Goal: Transaction & Acquisition: Purchase product/service

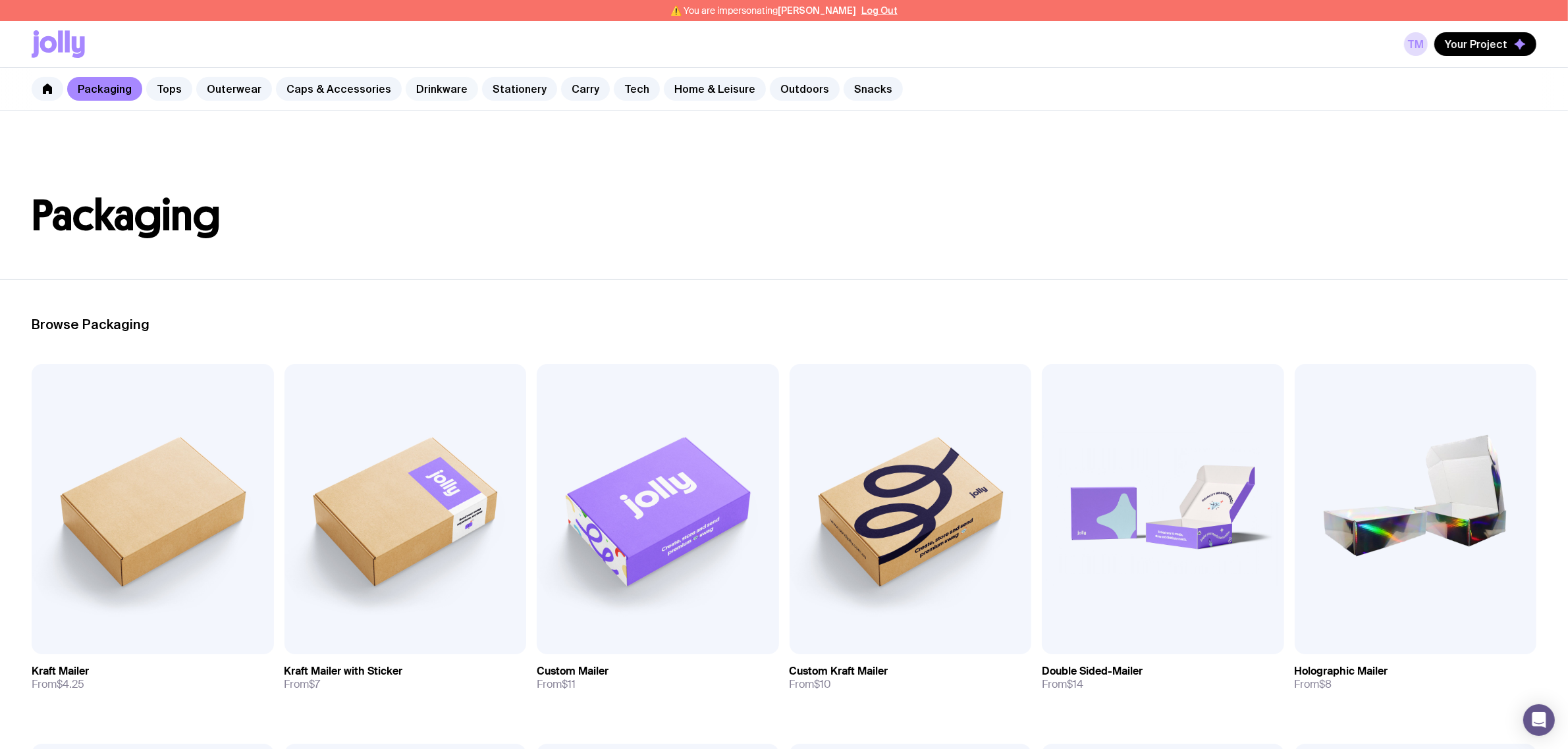
click at [439, 87] on link "Drinkware" at bounding box center [442, 88] width 72 height 23
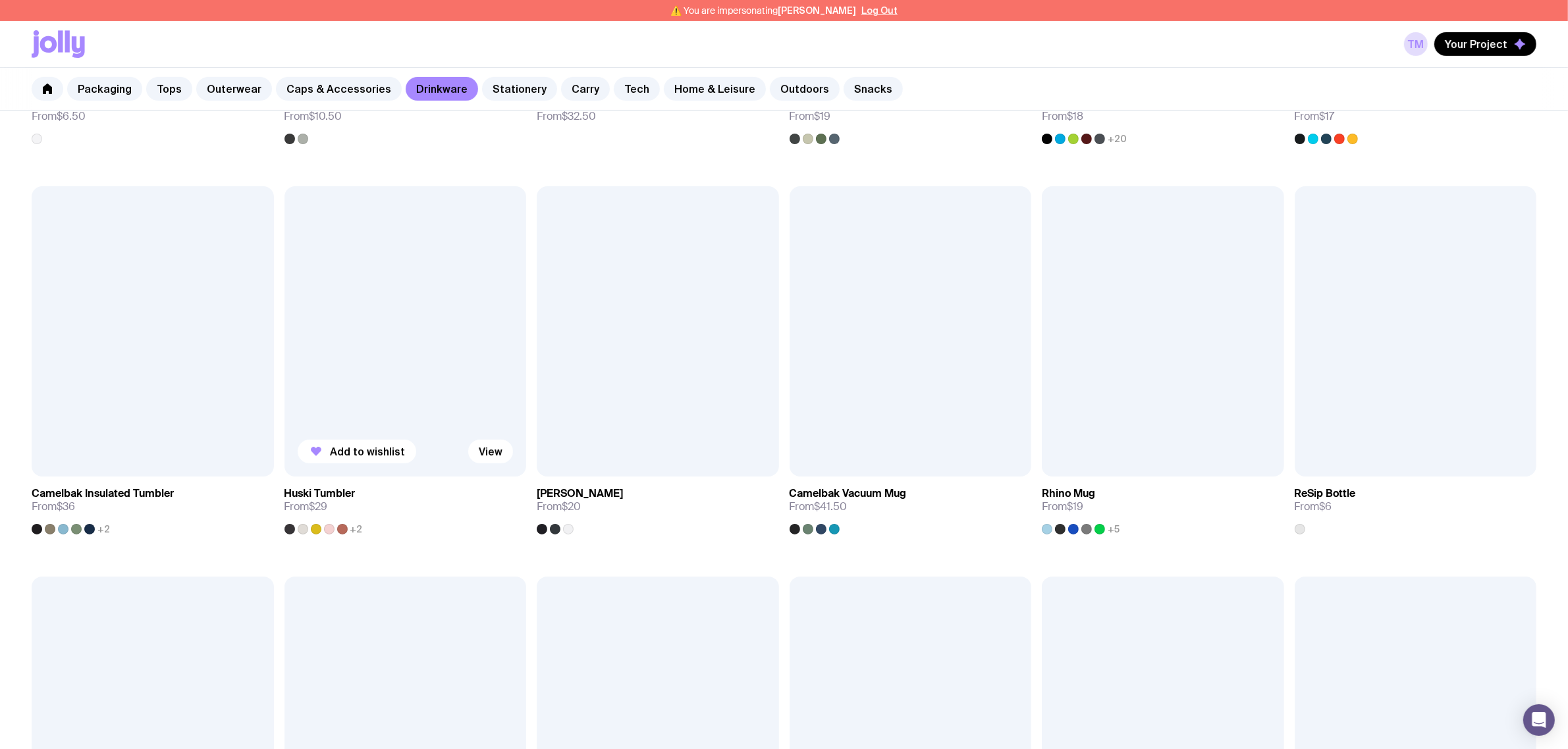
scroll to position [412, 0]
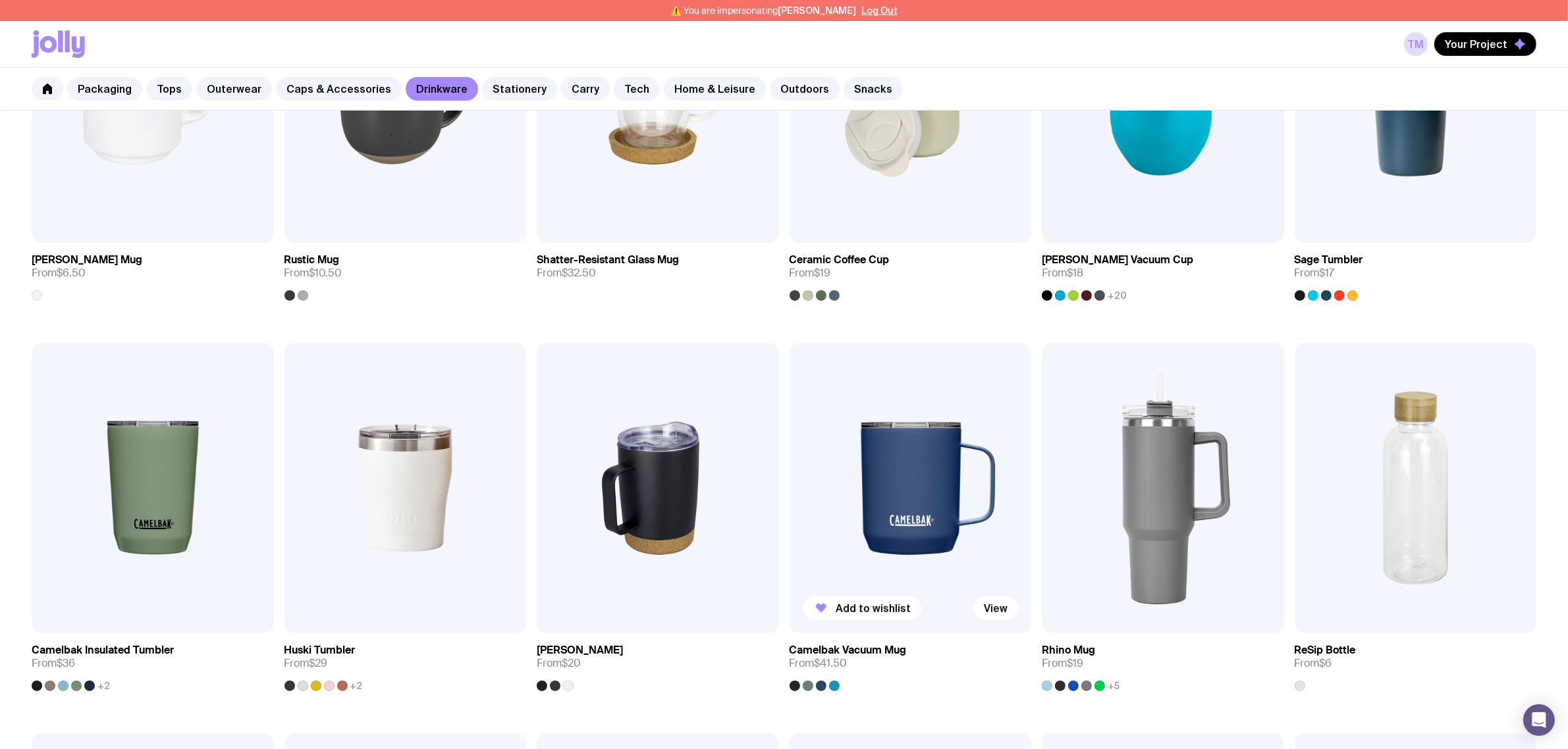
click at [916, 463] on img at bounding box center [911, 488] width 243 height 290
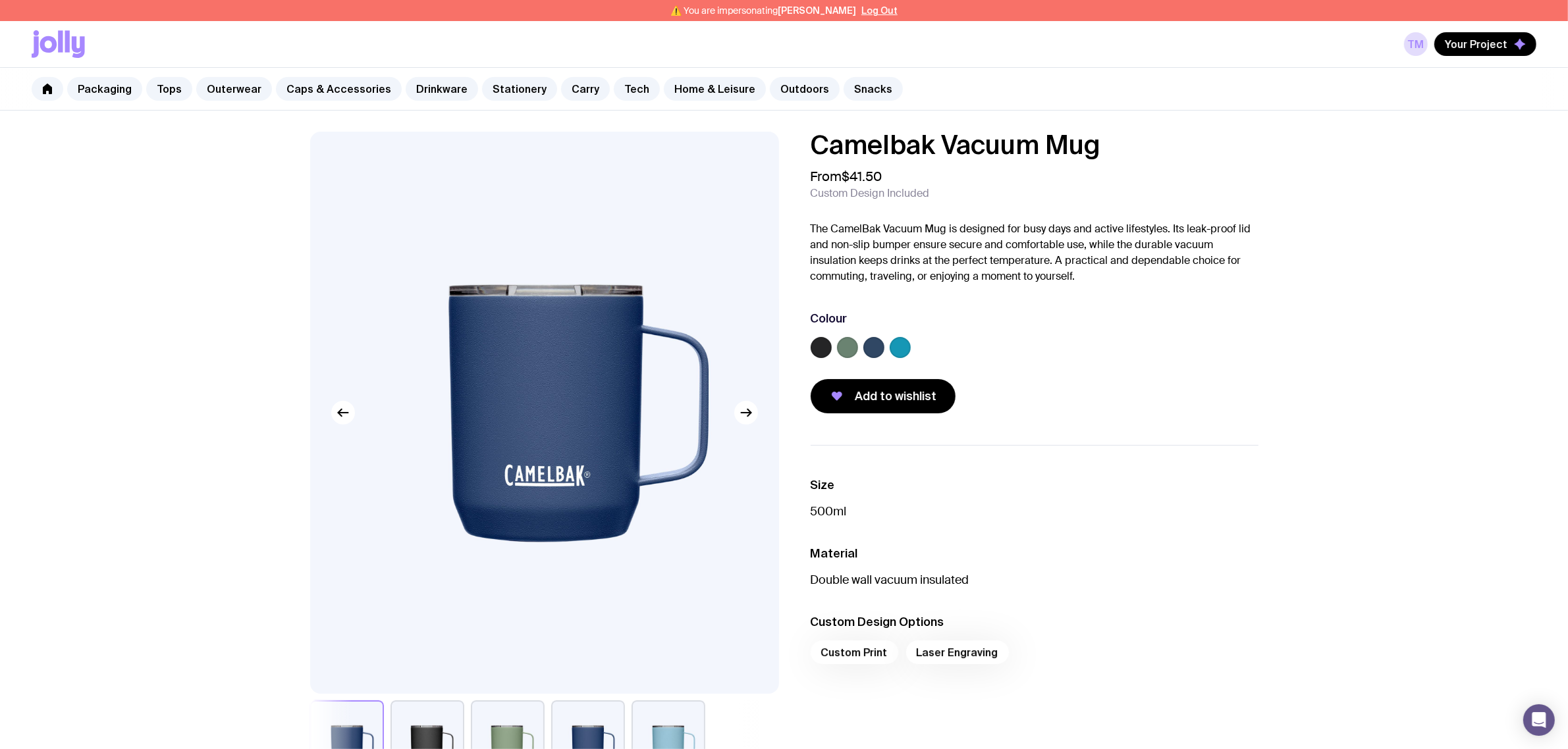
click at [826, 346] on label at bounding box center [821, 348] width 21 height 21
click at [0, 0] on input "radio" at bounding box center [0, 0] width 0 height 0
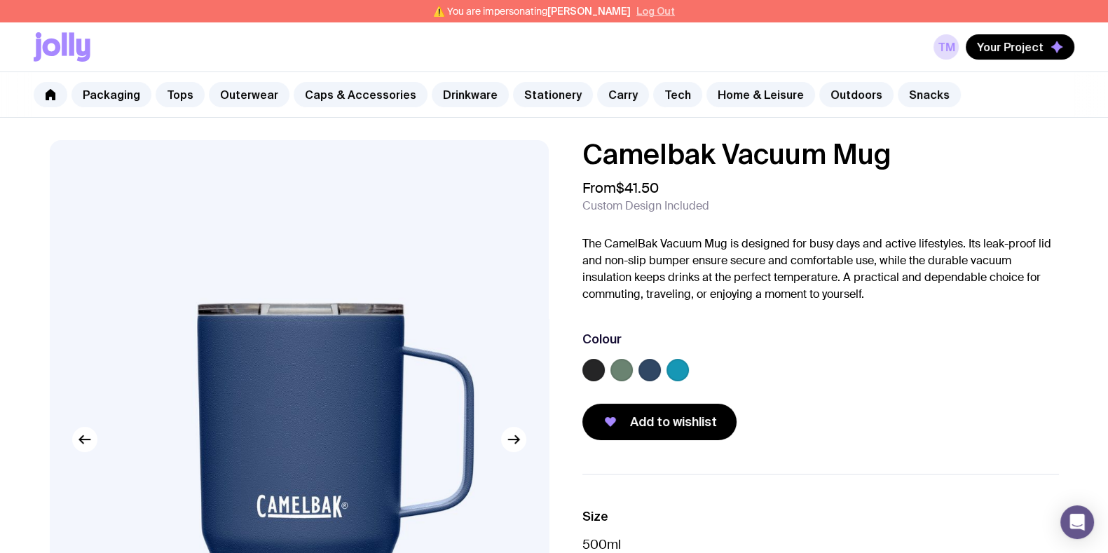
click at [645, 11] on button "Log Out" at bounding box center [655, 11] width 39 height 11
